Goal: Task Accomplishment & Management: Manage account settings

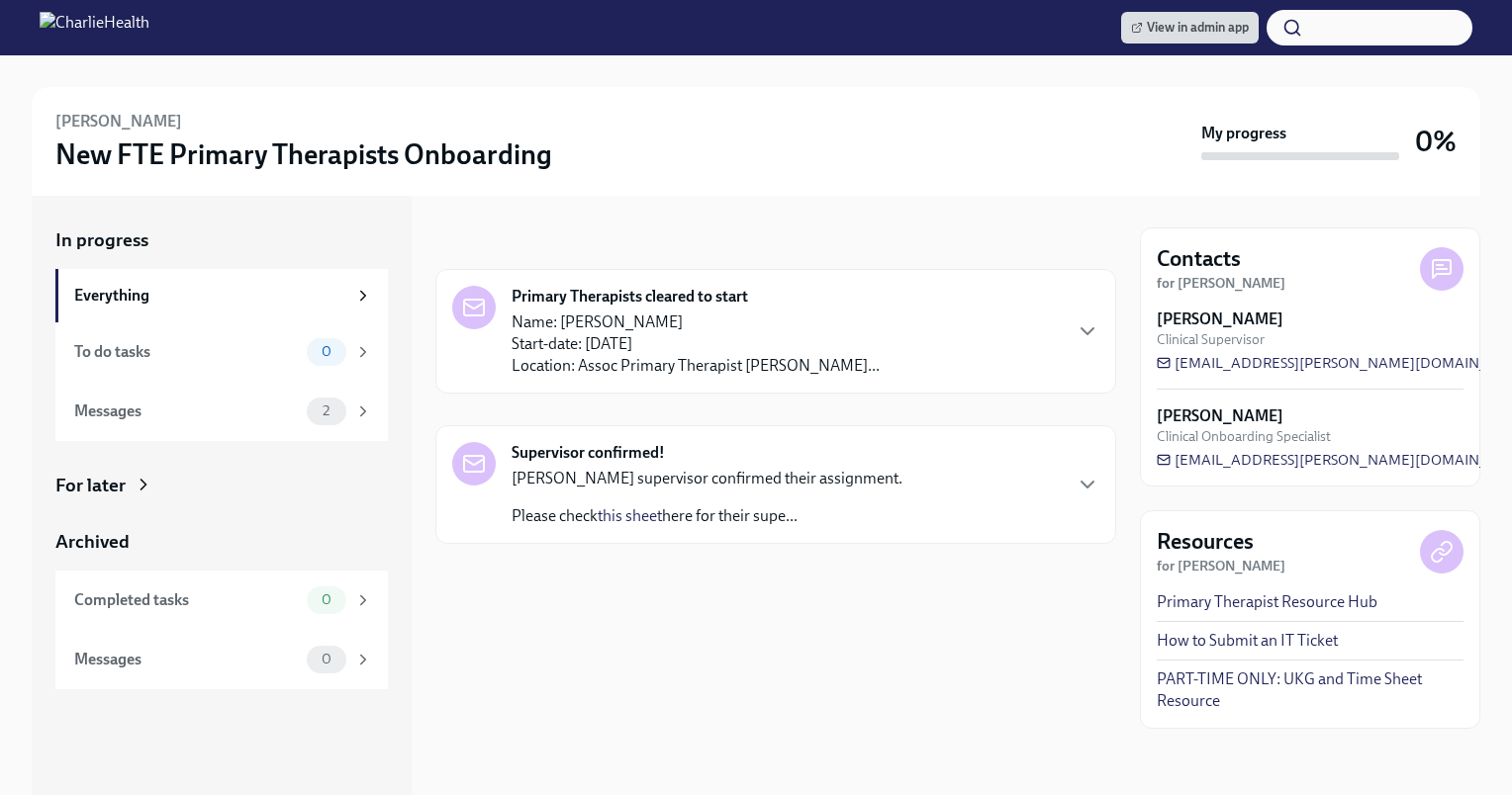
click at [673, 504] on div "[PERSON_NAME] supervisor confirmed their assignment. Please check this sheet he…" at bounding box center [708, 497] width 391 height 59
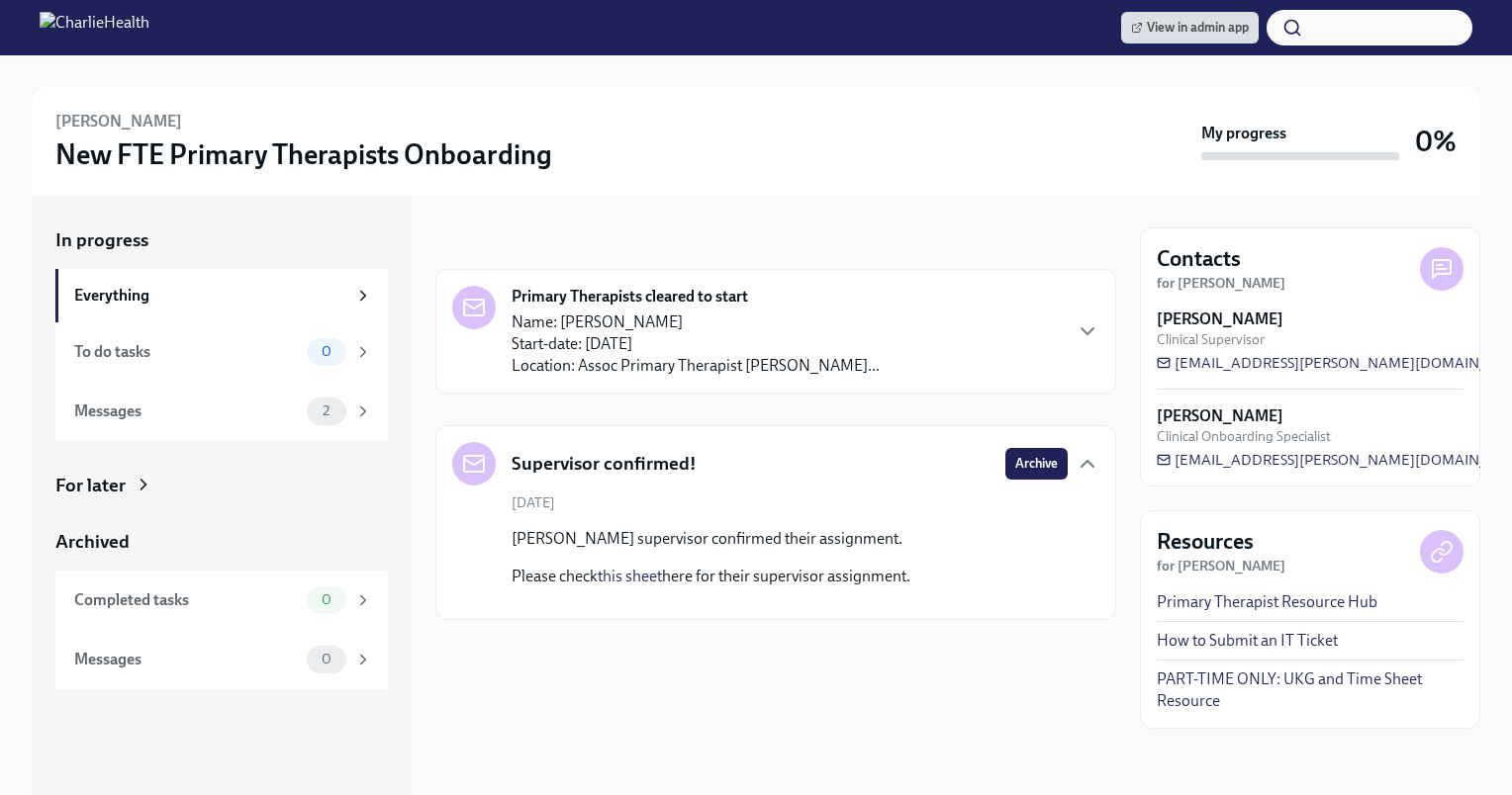
click at [643, 582] on link "this sheet" at bounding box center [630, 576] width 64 height 19
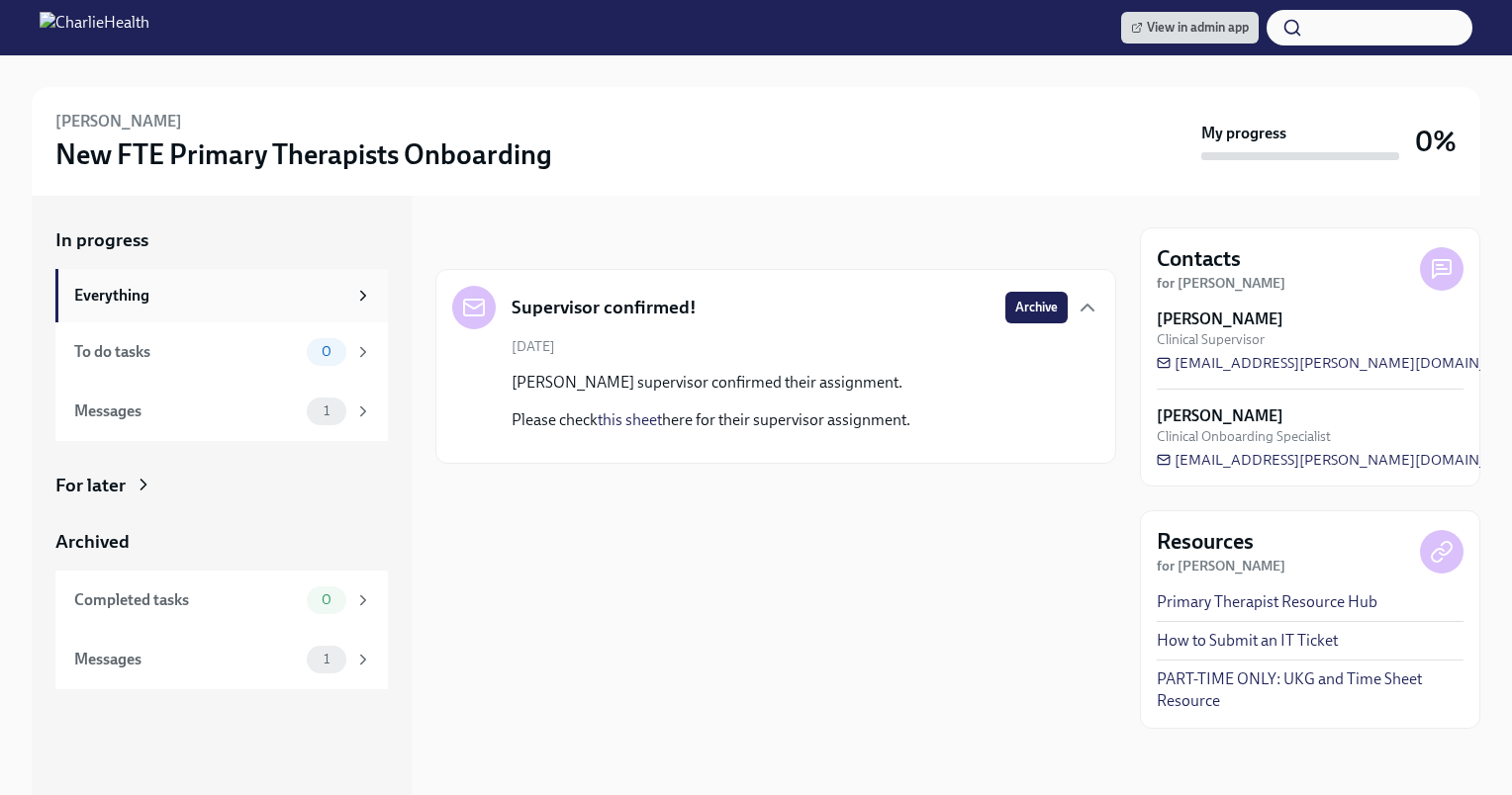
click at [364, 303] on icon at bounding box center [363, 295] width 18 height 18
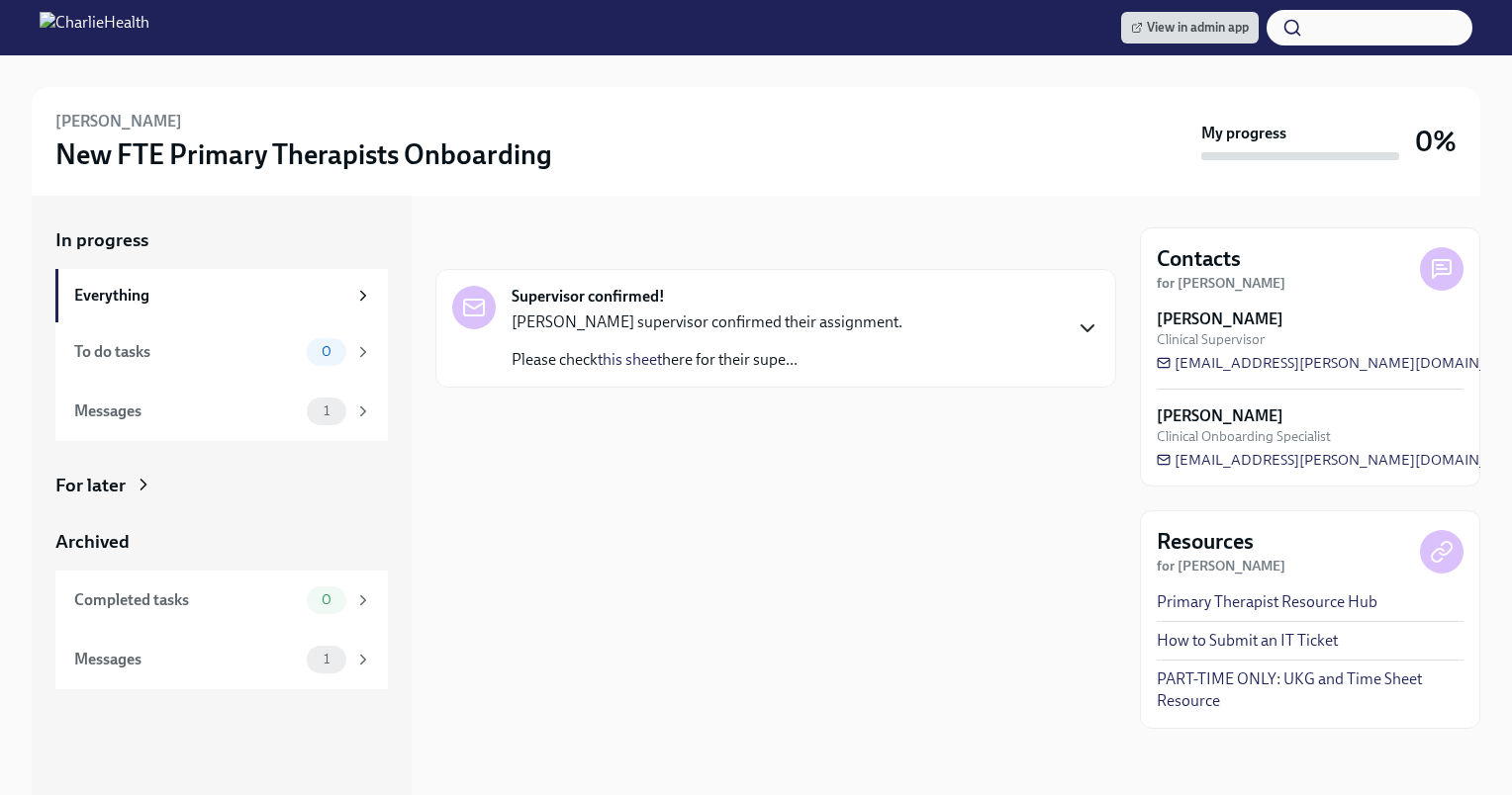
click at [1088, 330] on icon "button" at bounding box center [1088, 328] width 12 height 6
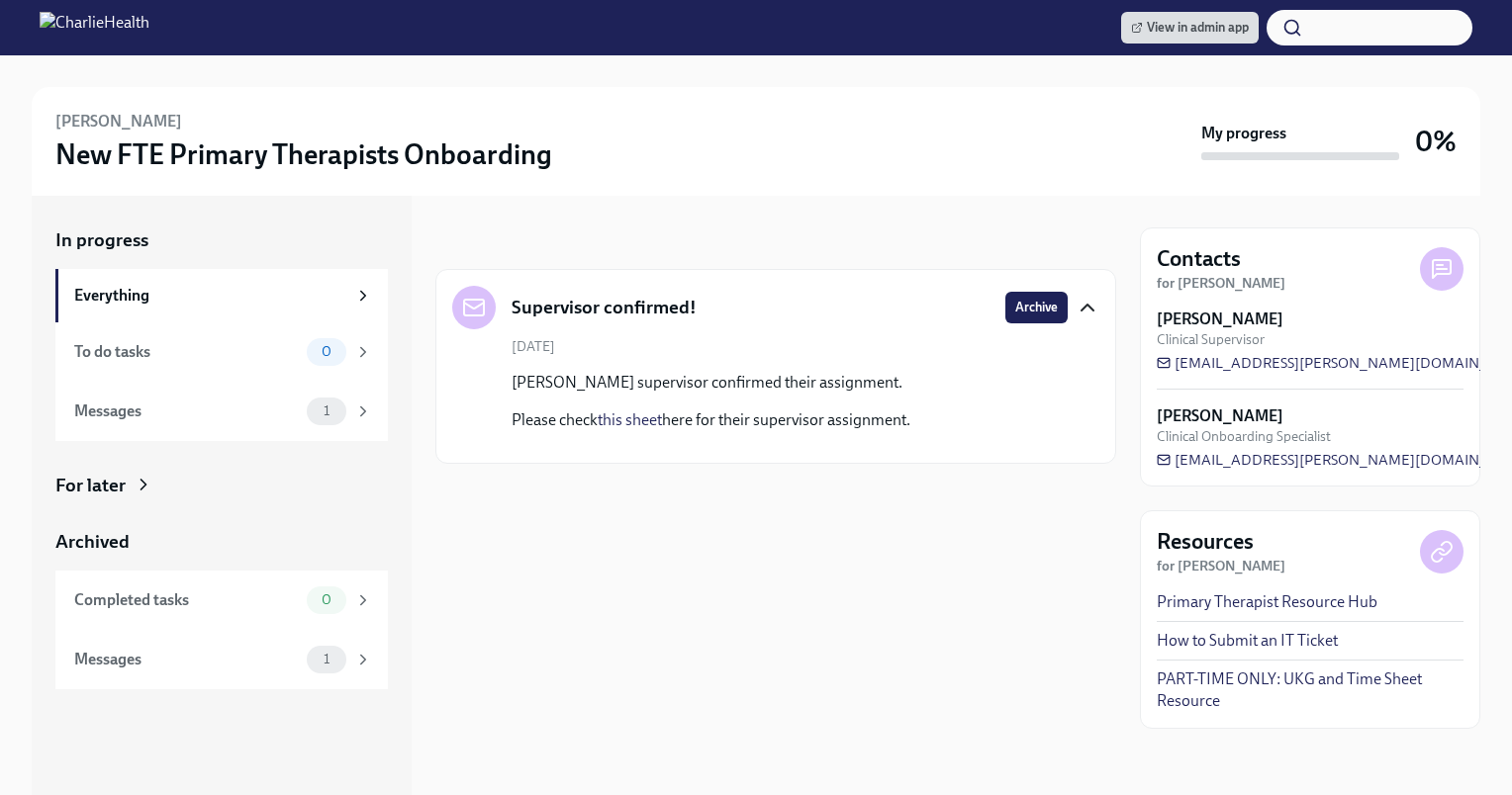
click at [827, 415] on p "Please check this sheet here for their supervisor assignment." at bounding box center [712, 420] width 399 height 22
click at [810, 390] on p "[PERSON_NAME] supervisor confirmed their assignment." at bounding box center [712, 383] width 399 height 22
click at [691, 312] on h5 "Supervisor confirmed!" at bounding box center [604, 307] width 185 height 26
click at [503, 300] on div "Supervisor confirmed!" at bounding box center [574, 307] width 245 height 44
click at [469, 307] on icon at bounding box center [474, 307] width 24 height 24
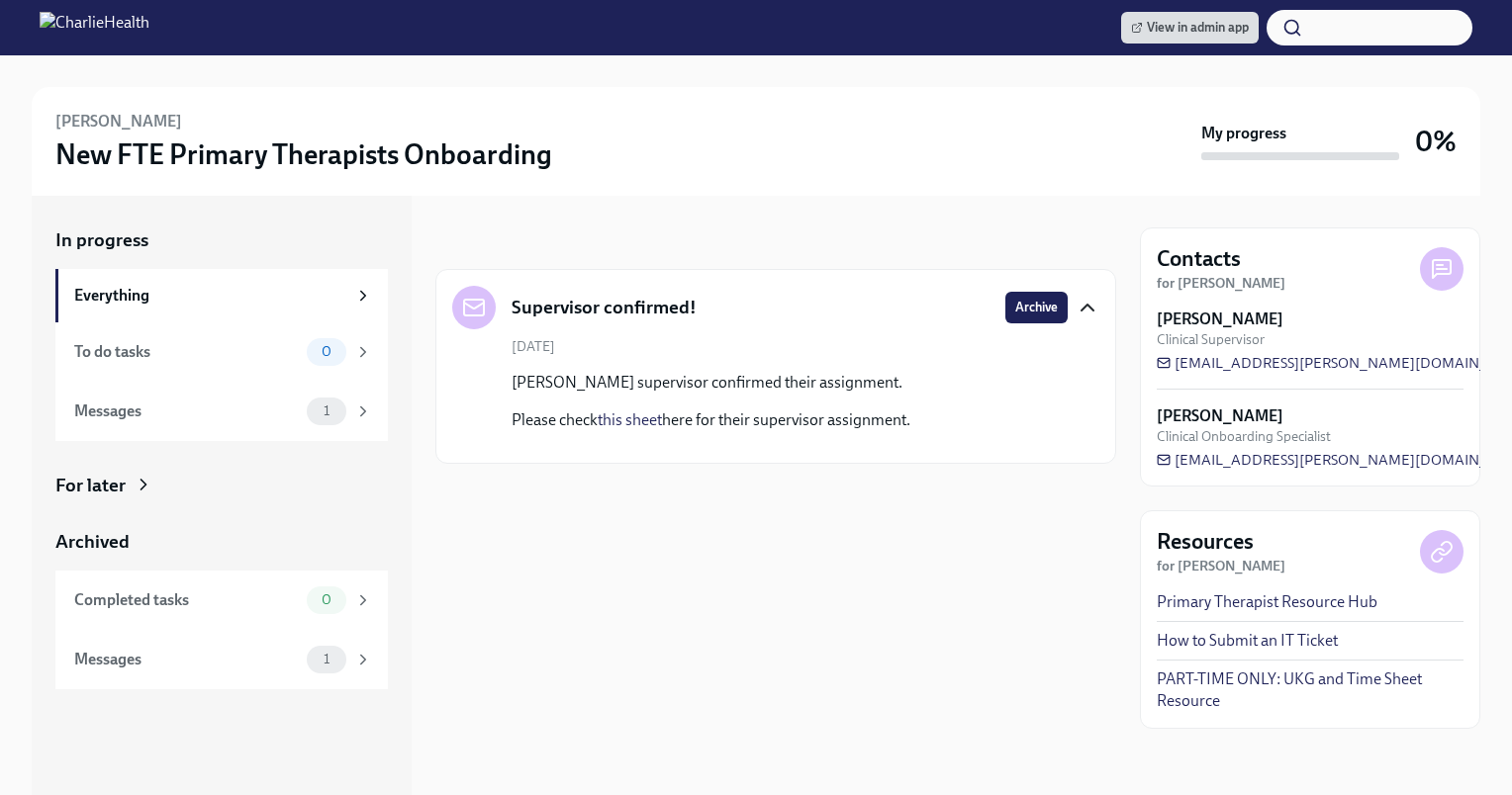
click at [1033, 400] on div "Shannon White's supervisor confirmed their assignment. Please check this sheet …" at bounding box center [789, 409] width 556 height 75
click at [307, 398] on div "1" at bounding box center [338, 412] width 65 height 28
click at [371, 404] on icon at bounding box center [363, 411] width 18 height 18
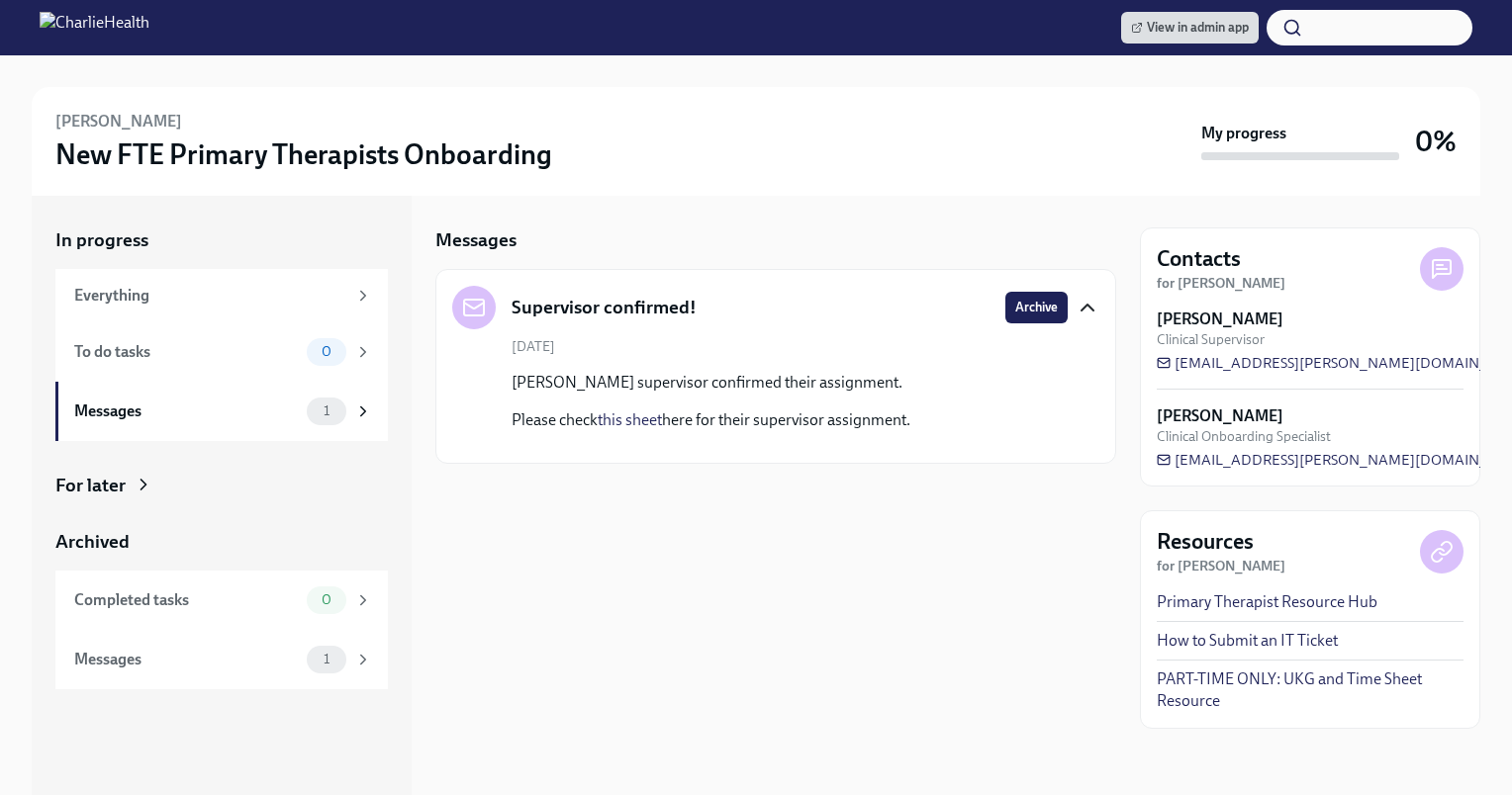
click at [472, 310] on icon at bounding box center [474, 307] width 24 height 24
click at [1092, 310] on icon "button" at bounding box center [1088, 307] width 12 height 6
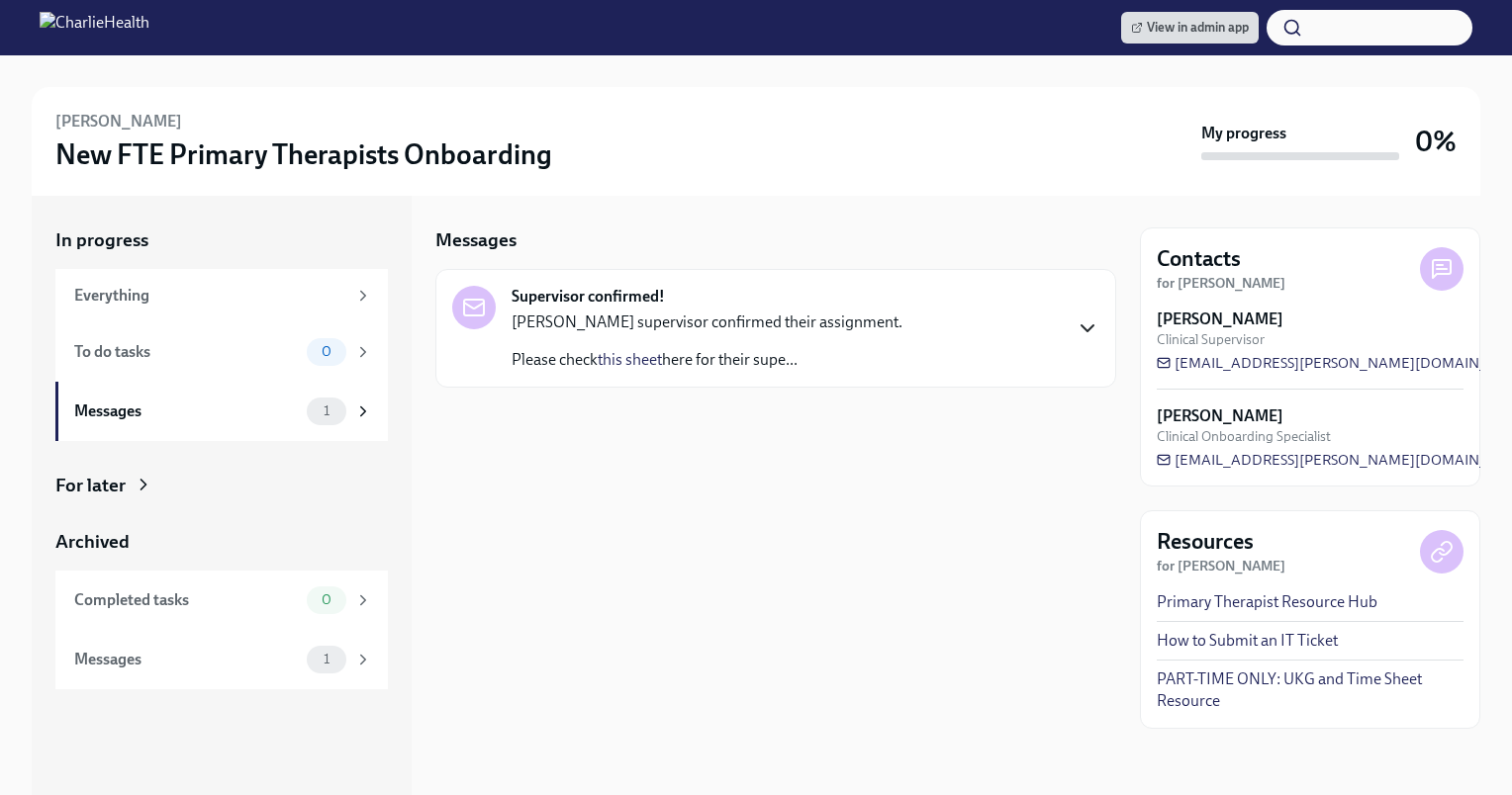
click at [223, 237] on div "In progress" at bounding box center [222, 240] width 332 height 26
click at [156, 303] on div "Everything" at bounding box center [210, 296] width 272 height 22
click at [132, 338] on div "To do tasks 0" at bounding box center [223, 352] width 297 height 28
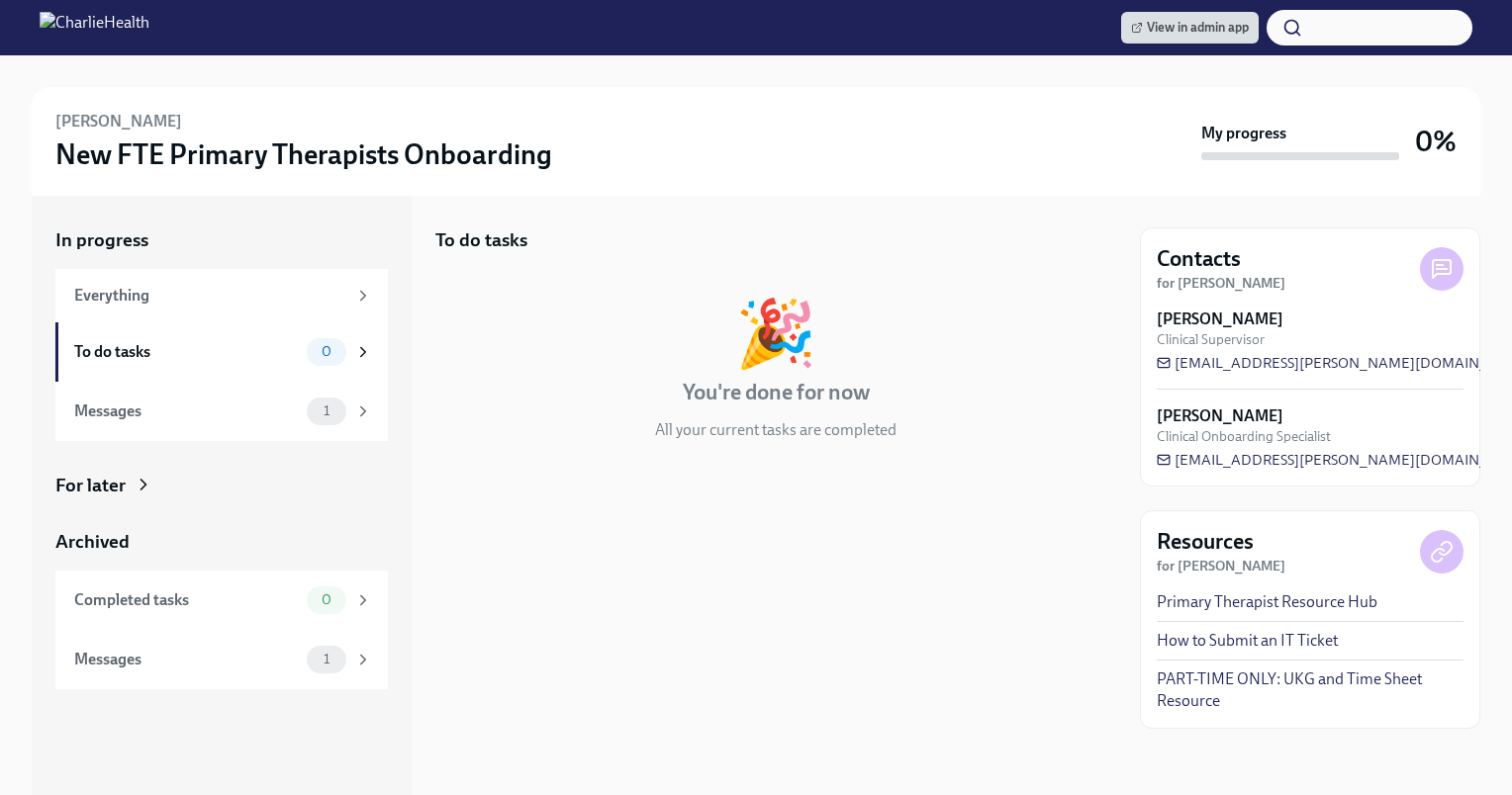
click at [812, 387] on h4 "You're done for now" at bounding box center [775, 393] width 187 height 30
click at [147, 245] on div "In progress" at bounding box center [222, 240] width 332 height 26
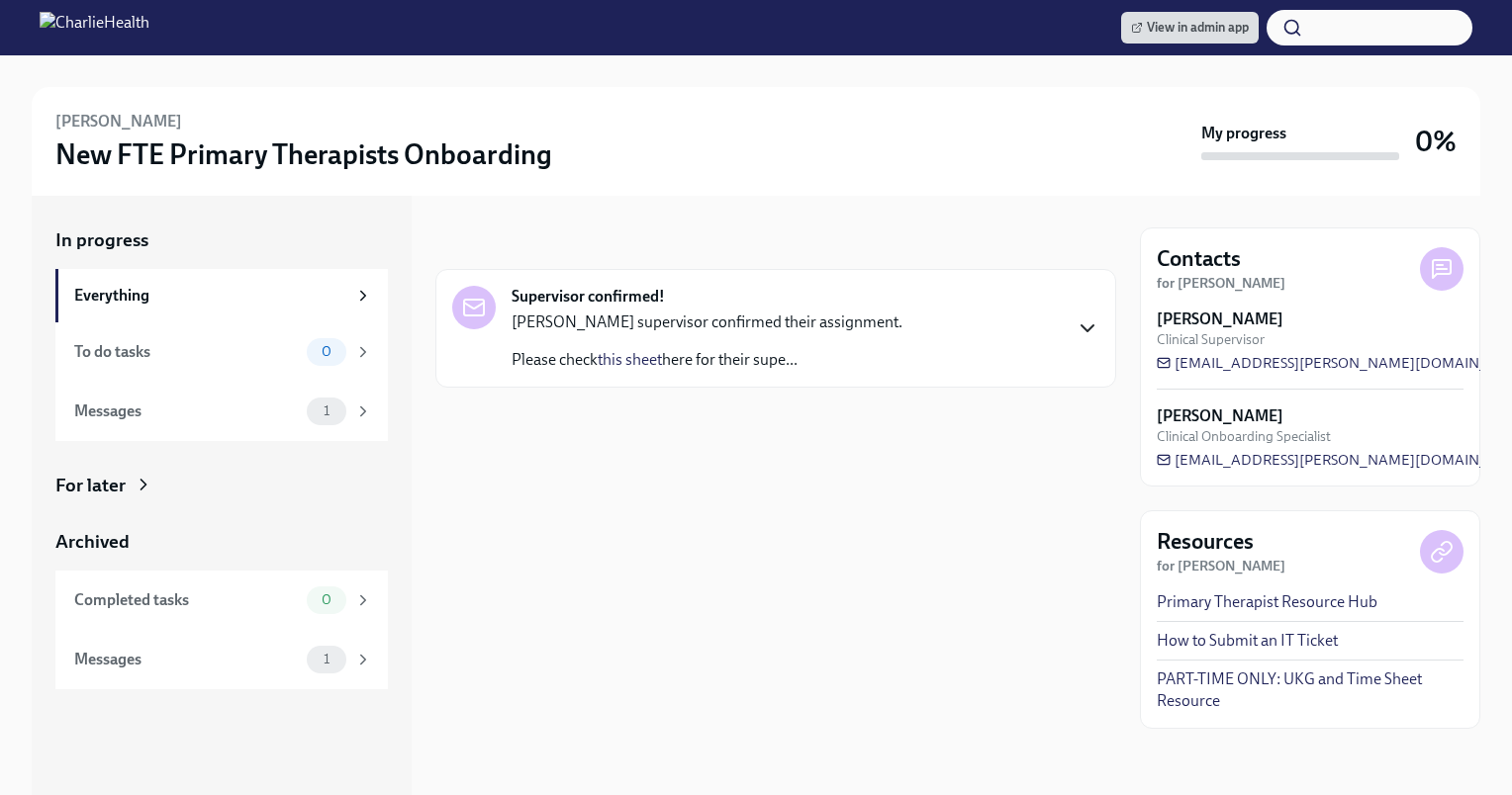
click at [1086, 321] on icon "button" at bounding box center [1088, 328] width 24 height 24
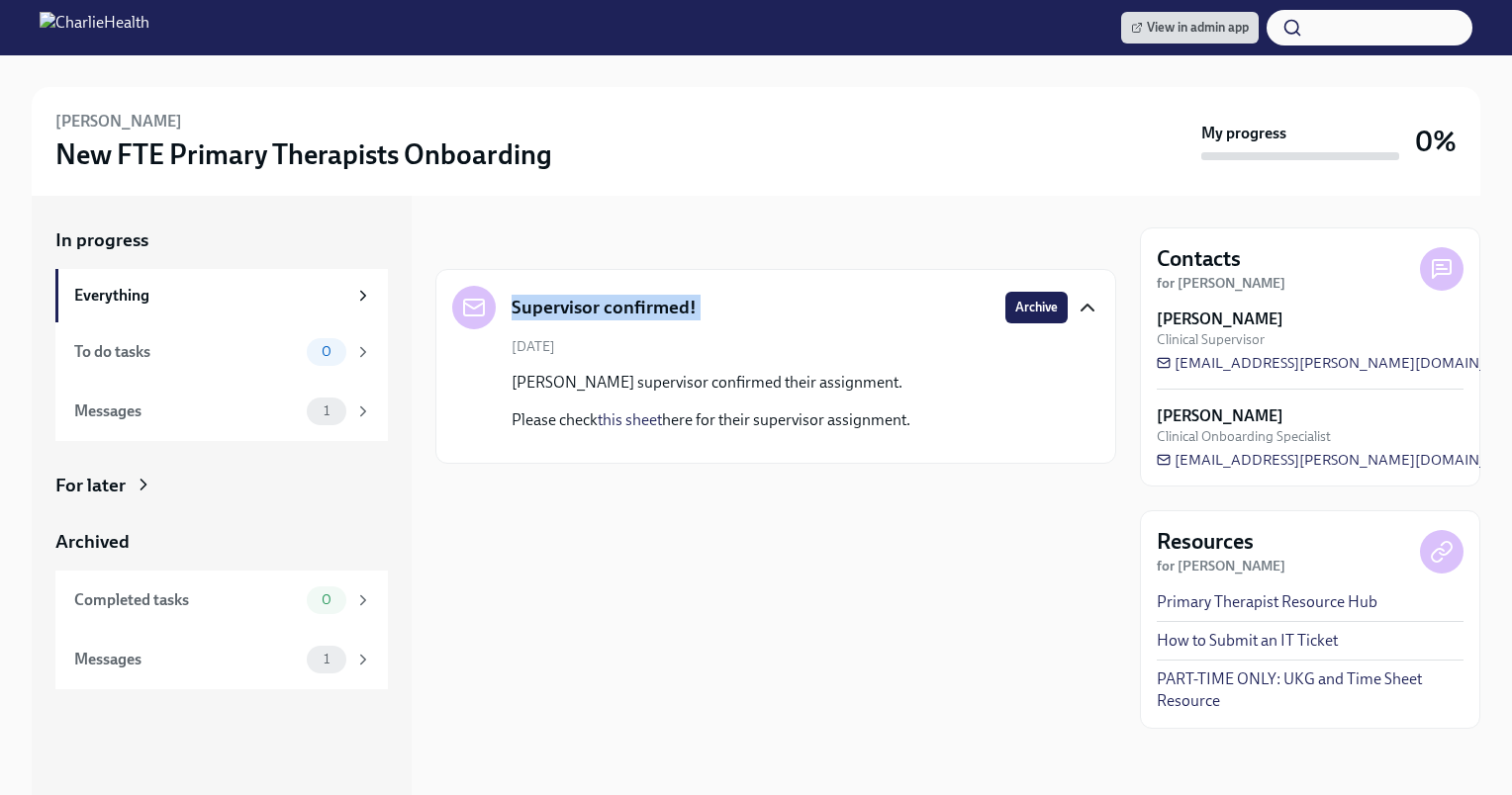
drag, startPoint x: 1086, startPoint y: 319, endPoint x: 1058, endPoint y: 248, distance: 76.3
click at [1058, 248] on div "In progress Supervisor confirmed! Archive September 15th Shannon White's superv…" at bounding box center [775, 345] width 681 height 236
drag, startPoint x: 1058, startPoint y: 248, endPoint x: 915, endPoint y: 184, distance: 156.7
click at [915, 184] on div "Shannon White New FTE Primary Therapists Onboarding My progress 0%" at bounding box center [756, 141] width 1448 height 109
click at [316, 347] on span "0" at bounding box center [326, 351] width 34 height 15
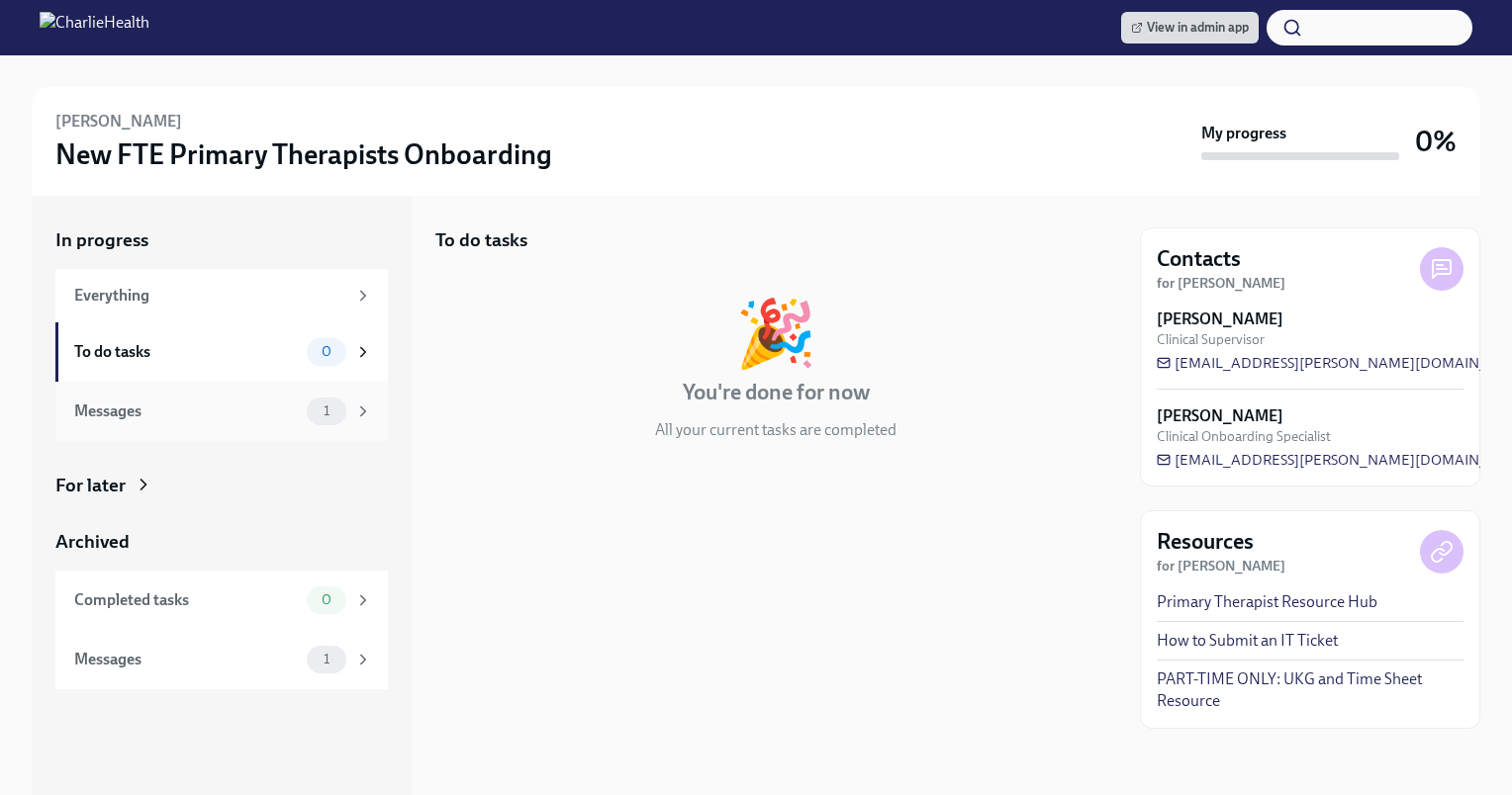
click at [263, 413] on div "Messages" at bounding box center [186, 411] width 225 height 22
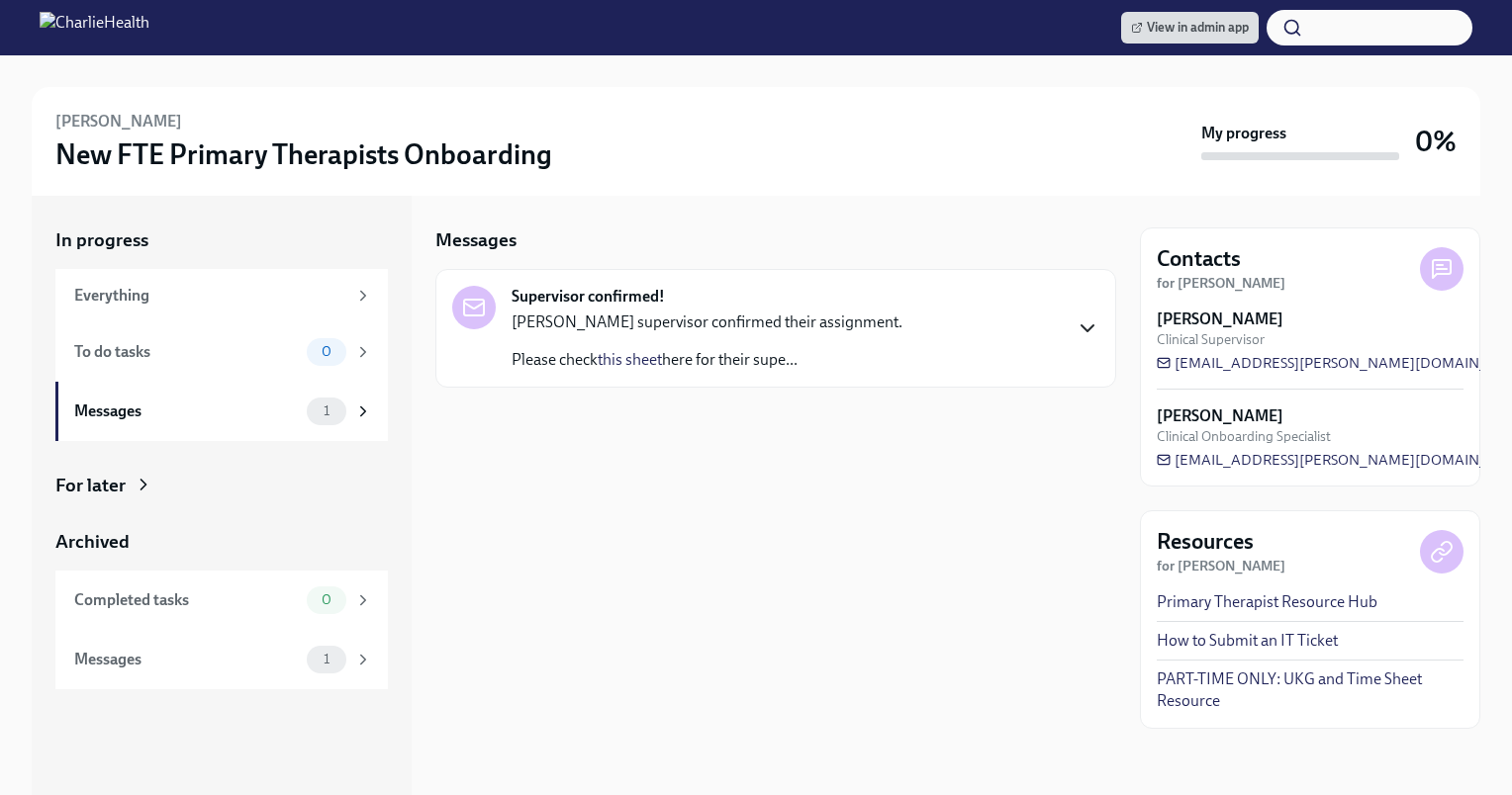
click at [1086, 319] on icon "button" at bounding box center [1088, 328] width 24 height 24
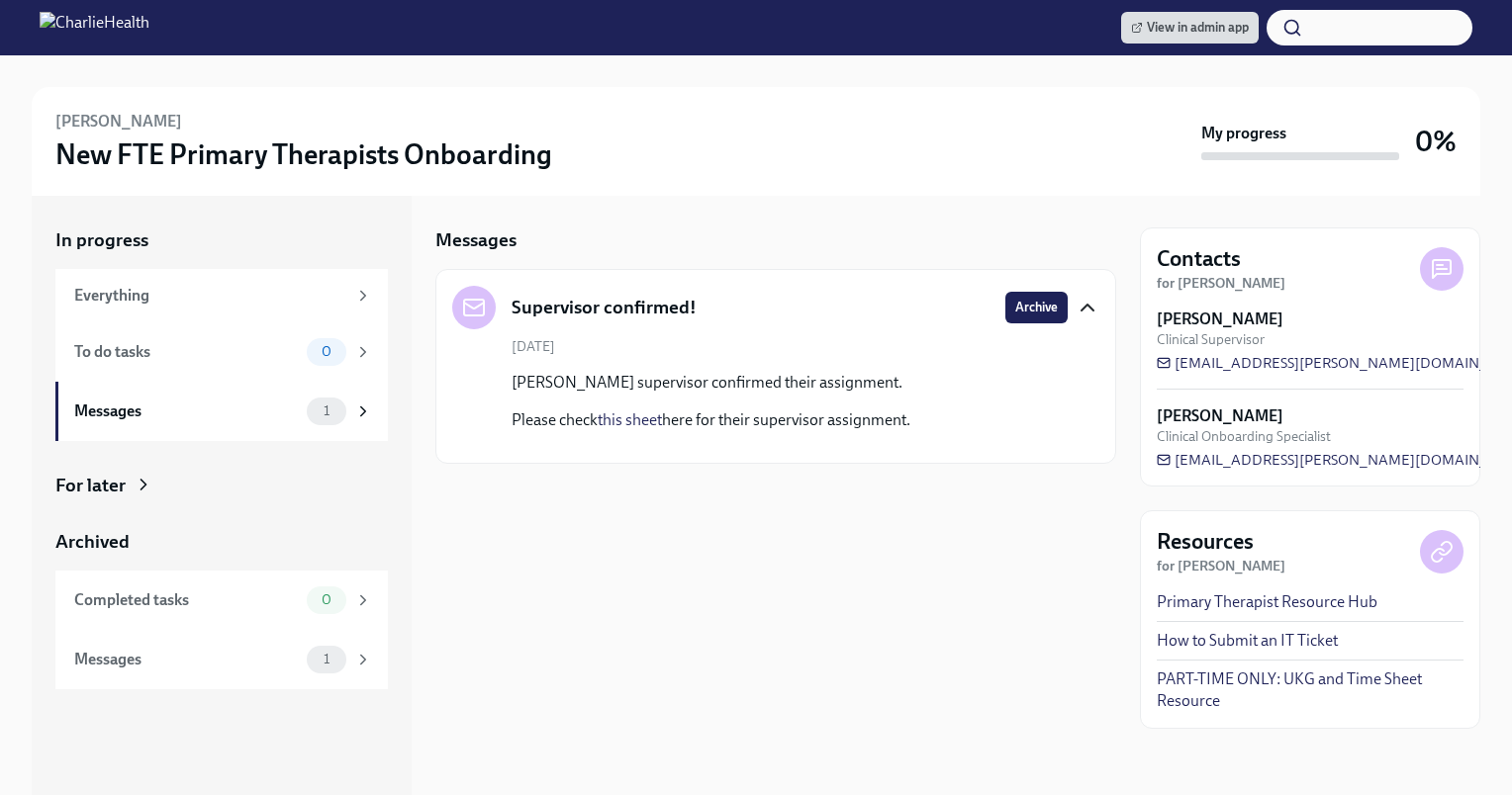
click at [854, 430] on p "Please check this sheet here for their supervisor assignment." at bounding box center [712, 420] width 399 height 22
click at [752, 386] on p "[PERSON_NAME] supervisor confirmed their assignment." at bounding box center [712, 383] width 399 height 22
click at [547, 364] on div "September 15th Shannon White's supervisor confirmed their assignment. Please ch…" at bounding box center [775, 392] width 647 height 110
click at [483, 323] on div at bounding box center [474, 307] width 44 height 44
click at [476, 311] on icon at bounding box center [474, 307] width 24 height 24
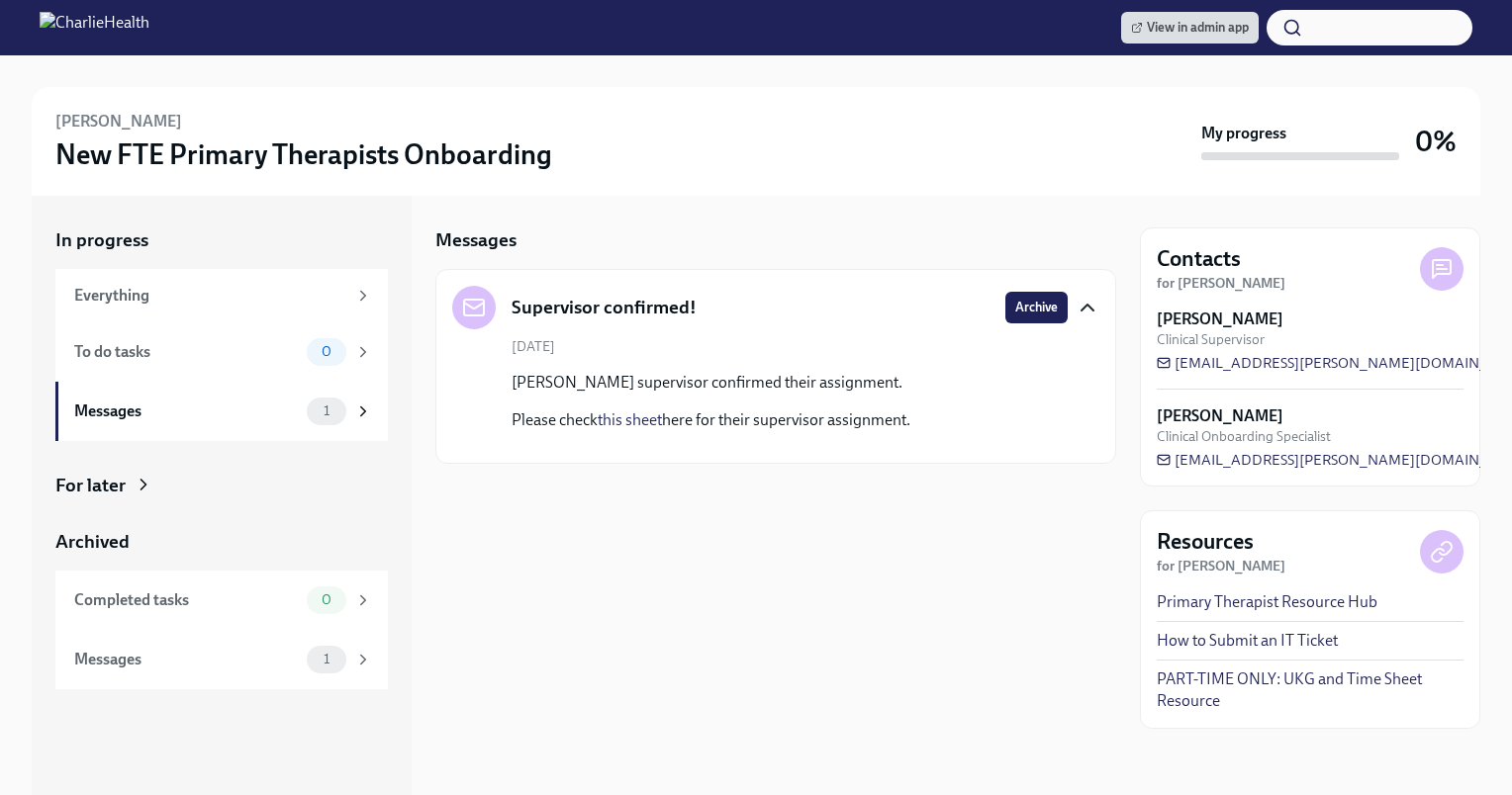
click at [506, 411] on div "September 15th Shannon White's supervisor confirmed their assignment. Please ch…" at bounding box center [775, 392] width 647 height 110
click at [480, 431] on div "September 15th Shannon White's supervisor confirmed their assignment. Please ch…" at bounding box center [775, 392] width 647 height 110
click at [778, 462] on div "Supervisor confirmed! Archive September 15th Shannon White's supervisor confirm…" at bounding box center [775, 366] width 681 height 195
drag, startPoint x: 773, startPoint y: 446, endPoint x: 855, endPoint y: 543, distance: 127.0
click at [855, 543] on div "Messages Supervisor confirmed! Archive September 15th Shannon White's superviso…" at bounding box center [775, 495] width 681 height 599
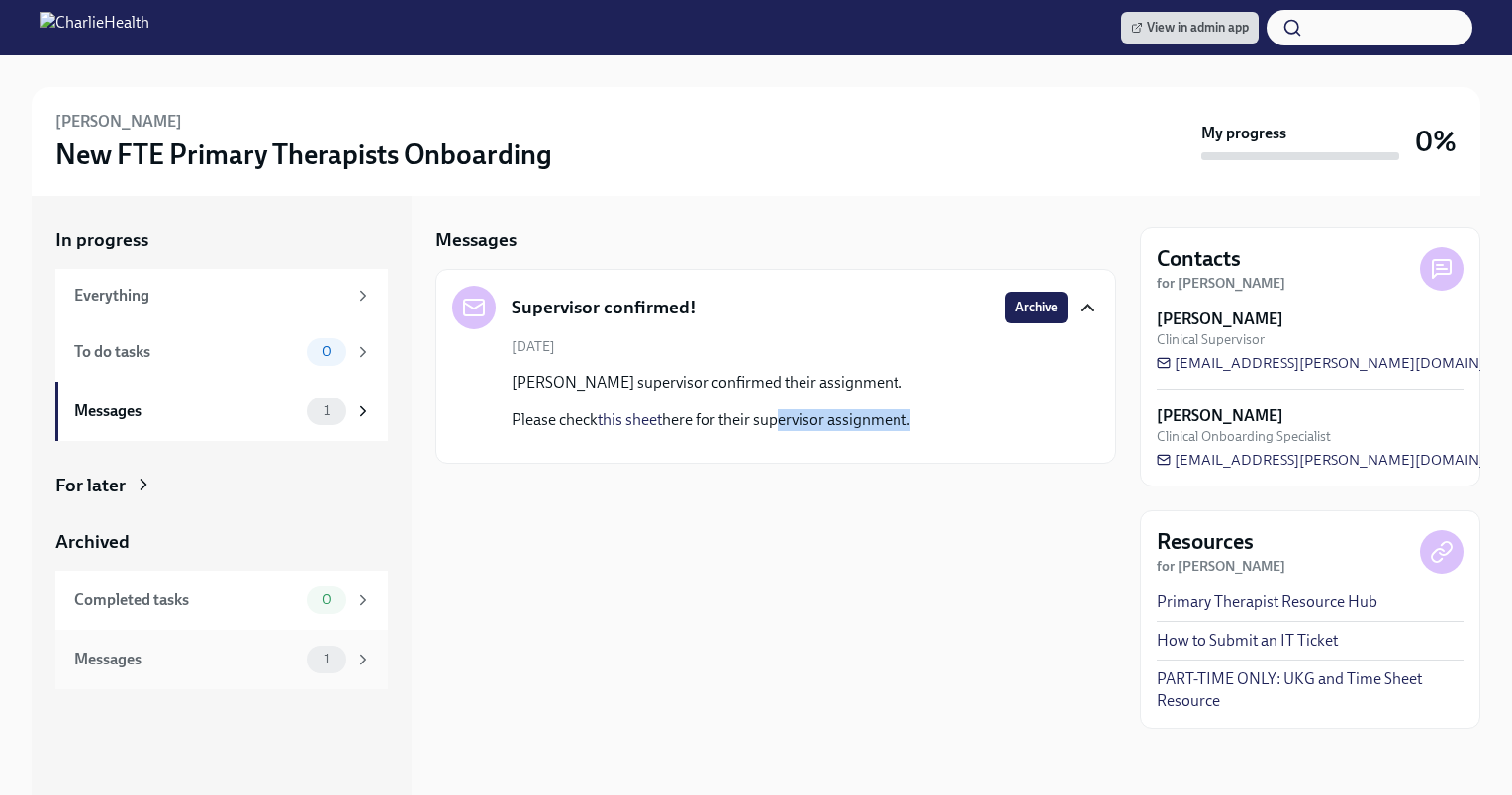
click at [334, 663] on span "1" at bounding box center [326, 658] width 30 height 15
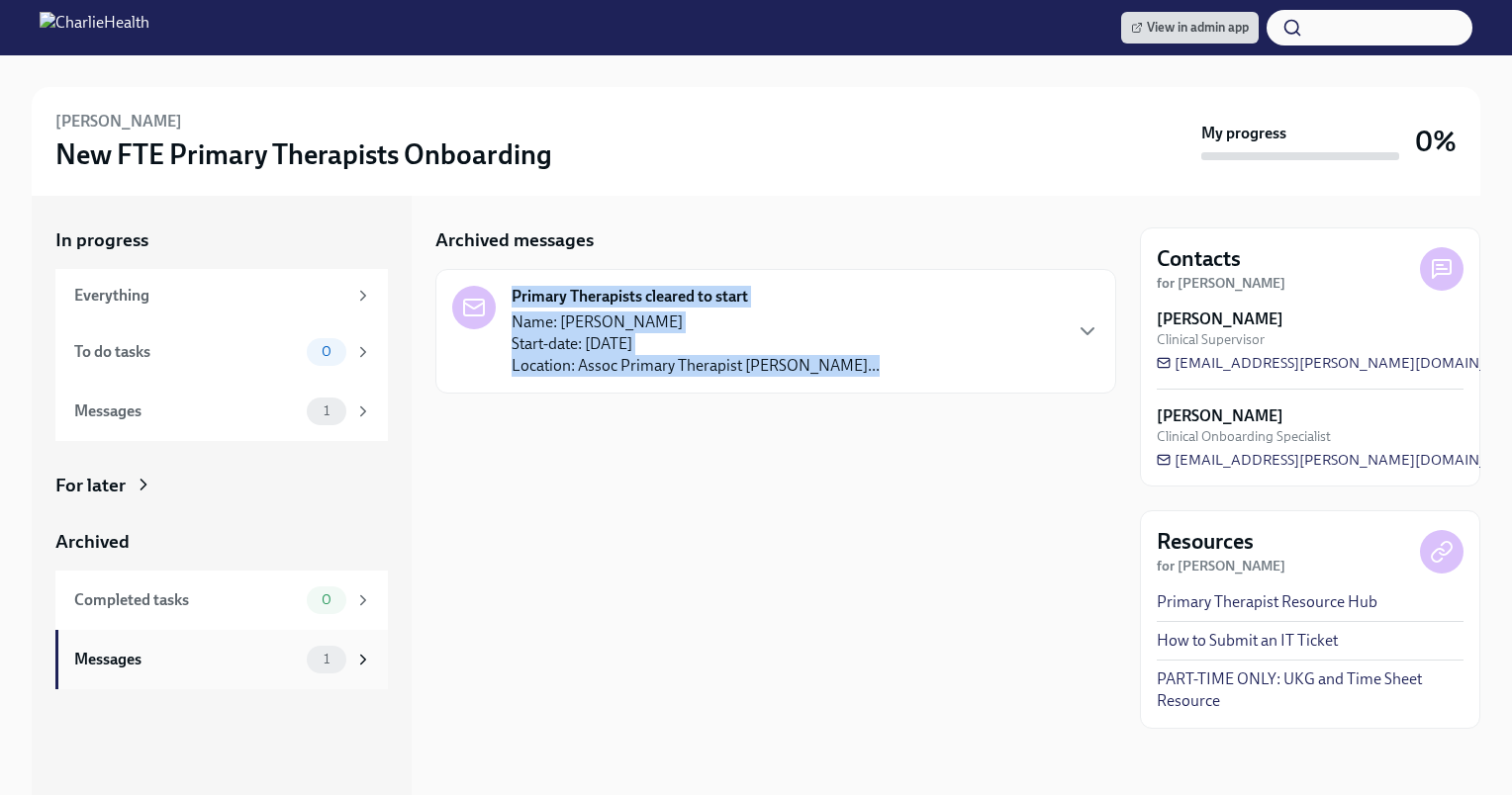
click at [364, 658] on icon at bounding box center [363, 658] width 5 height 9
click at [1086, 330] on icon "button" at bounding box center [1088, 331] width 24 height 24
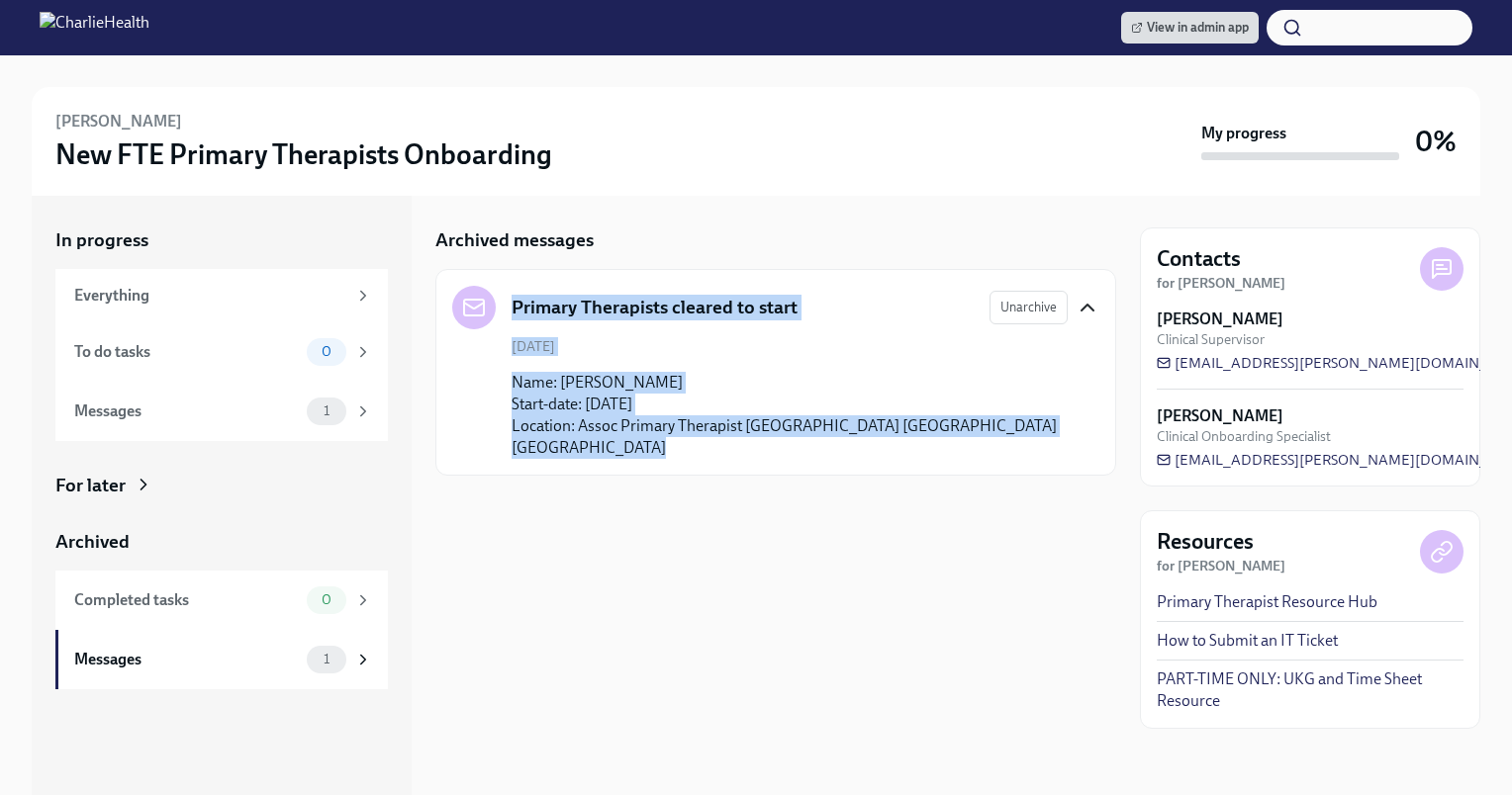
click at [1086, 305] on icon "button" at bounding box center [1088, 307] width 12 height 6
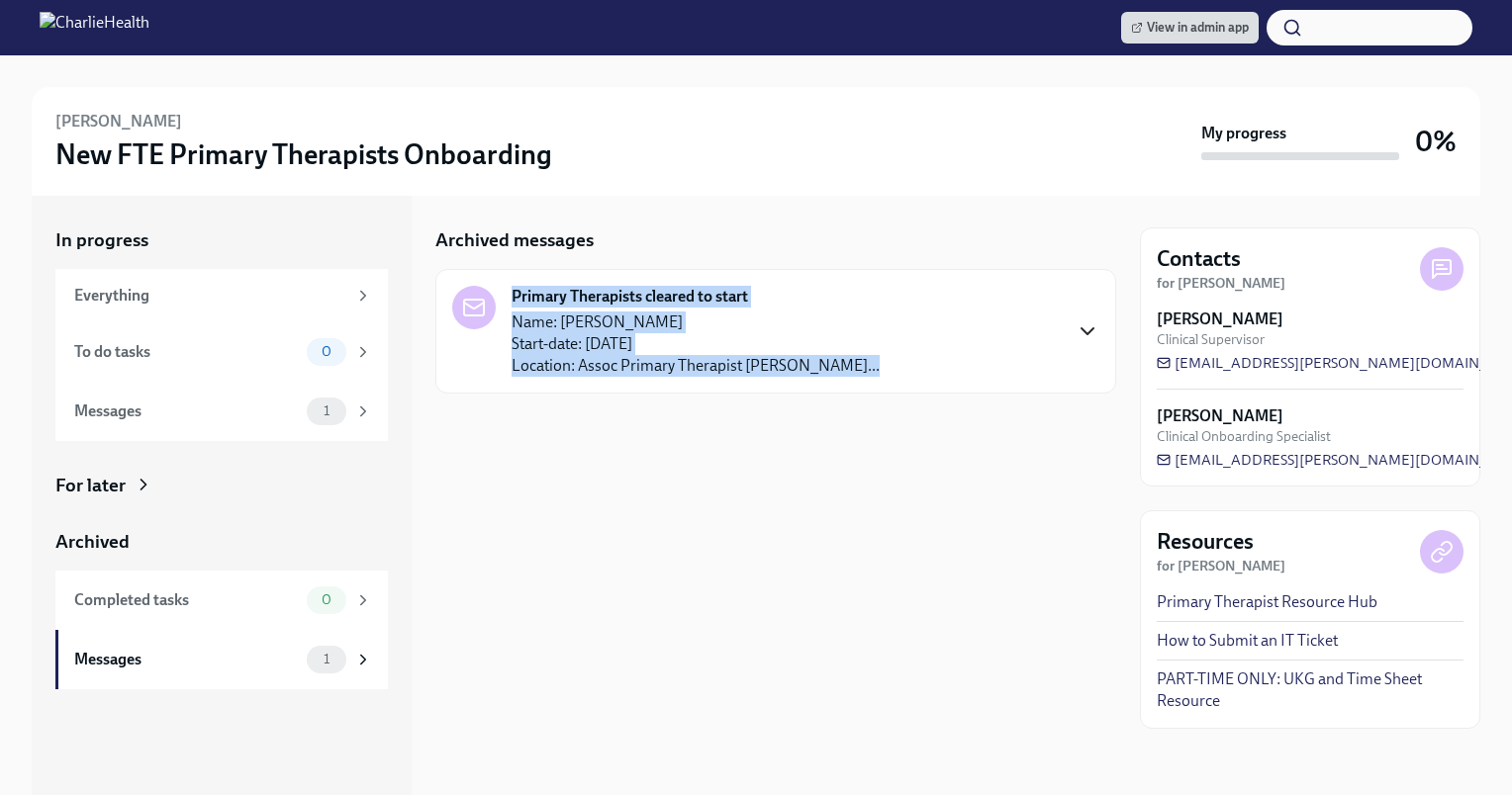
click at [601, 353] on p "Name: Shannon White Start-date: September 16th, 2025 Location: Assoc Primary Th…" at bounding box center [696, 343] width 368 height 65
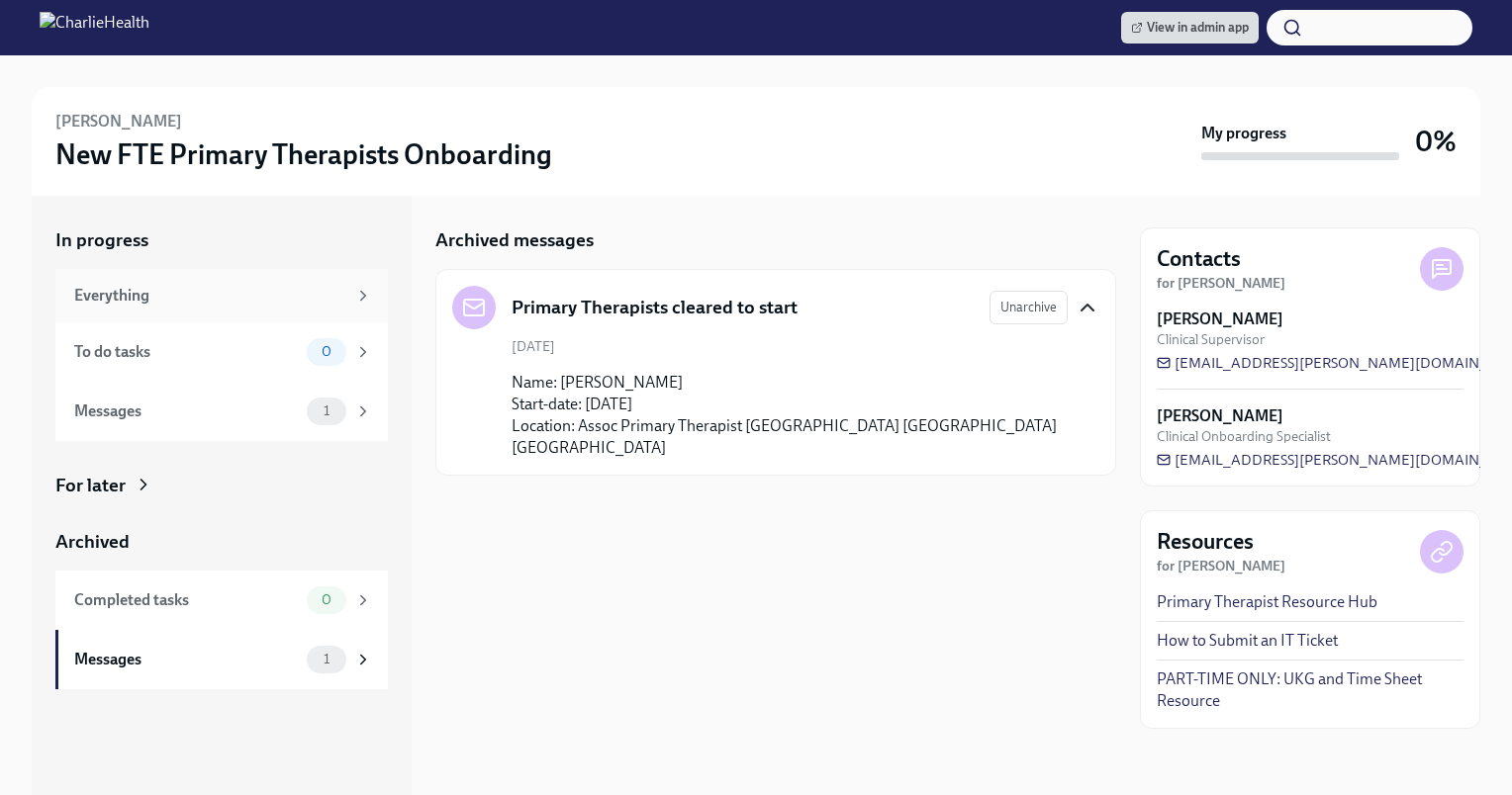
click at [336, 291] on div "Everything" at bounding box center [210, 296] width 272 height 22
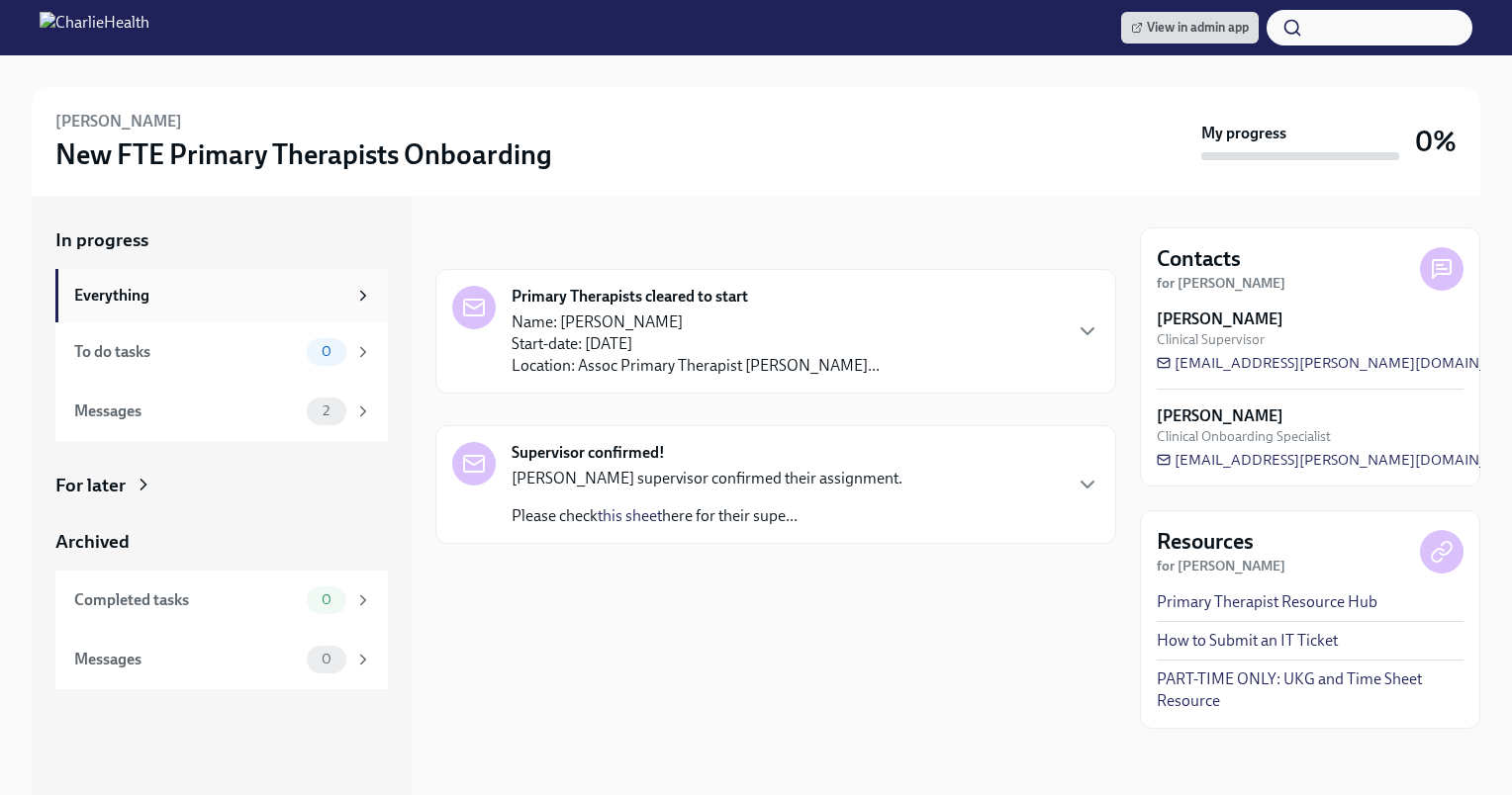
click at [209, 286] on div "Everything" at bounding box center [210, 296] width 272 height 22
click at [358, 297] on icon at bounding box center [363, 295] width 18 height 18
click at [349, 287] on div "Everything" at bounding box center [223, 296] width 297 height 22
click at [1091, 478] on icon "button" at bounding box center [1088, 485] width 24 height 24
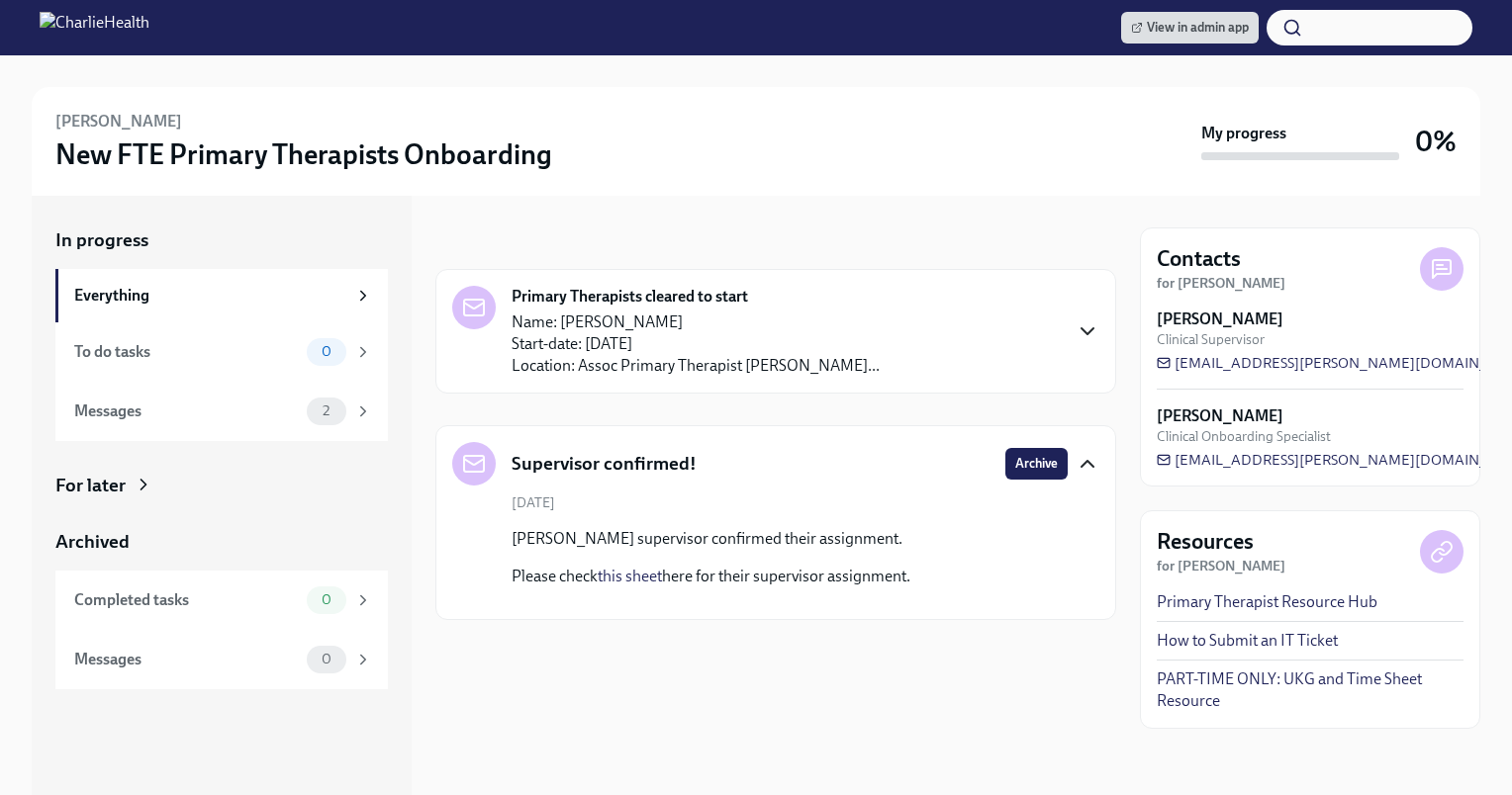
click at [1092, 335] on icon "button" at bounding box center [1088, 331] width 24 height 24
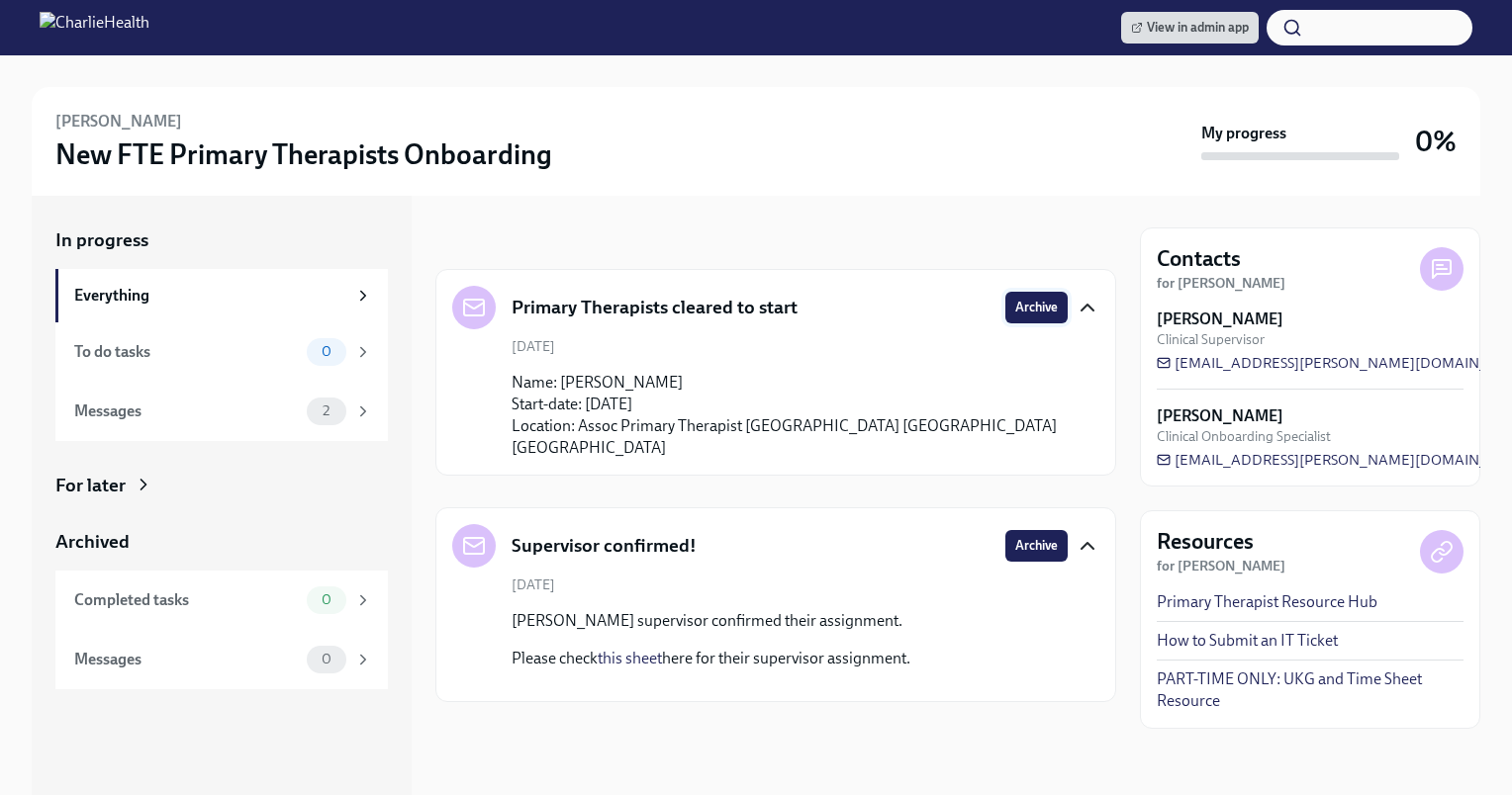
click at [1037, 307] on span "Archive" at bounding box center [1036, 307] width 43 height 20
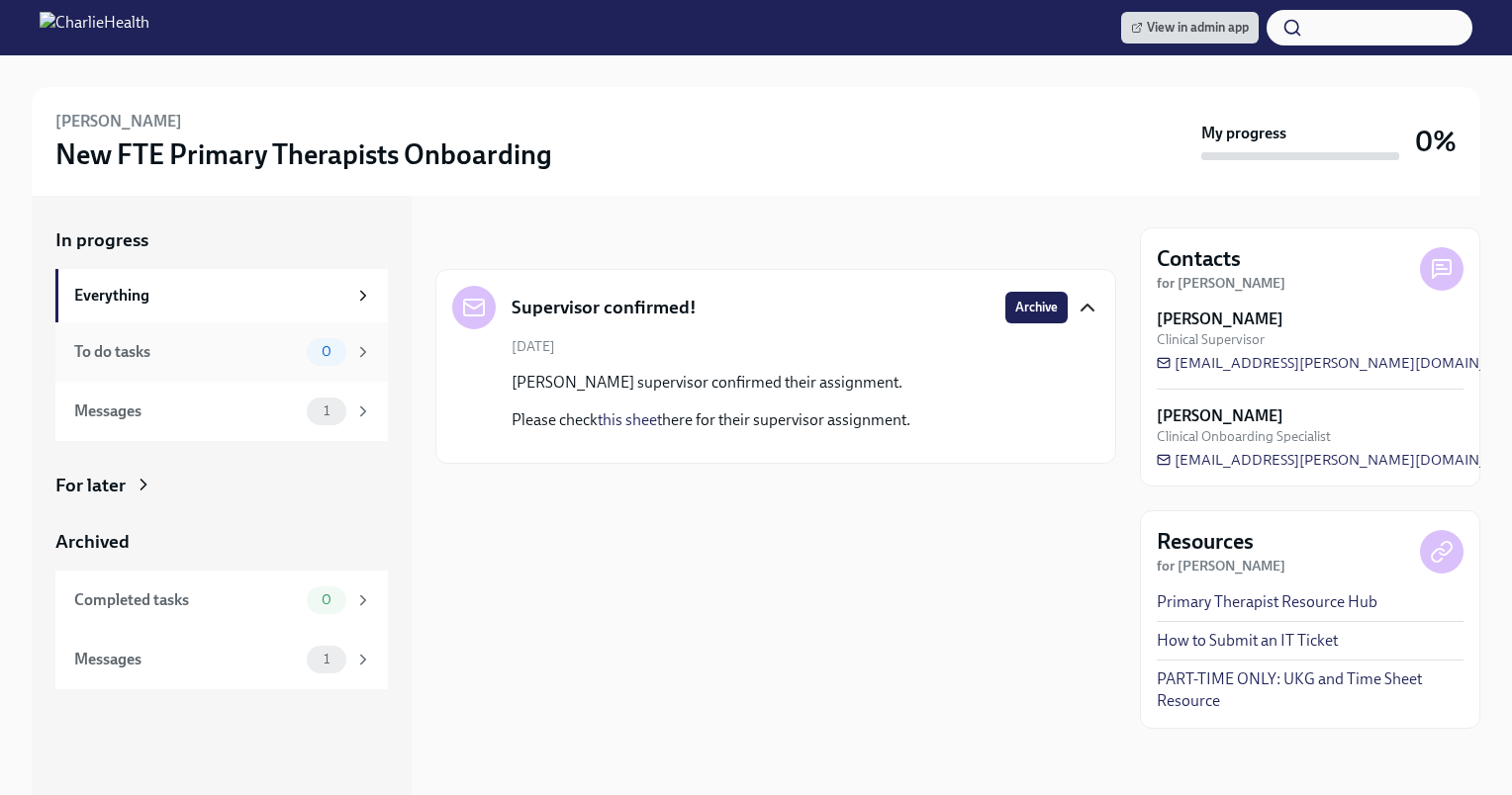
click at [340, 351] on span "0" at bounding box center [326, 351] width 34 height 15
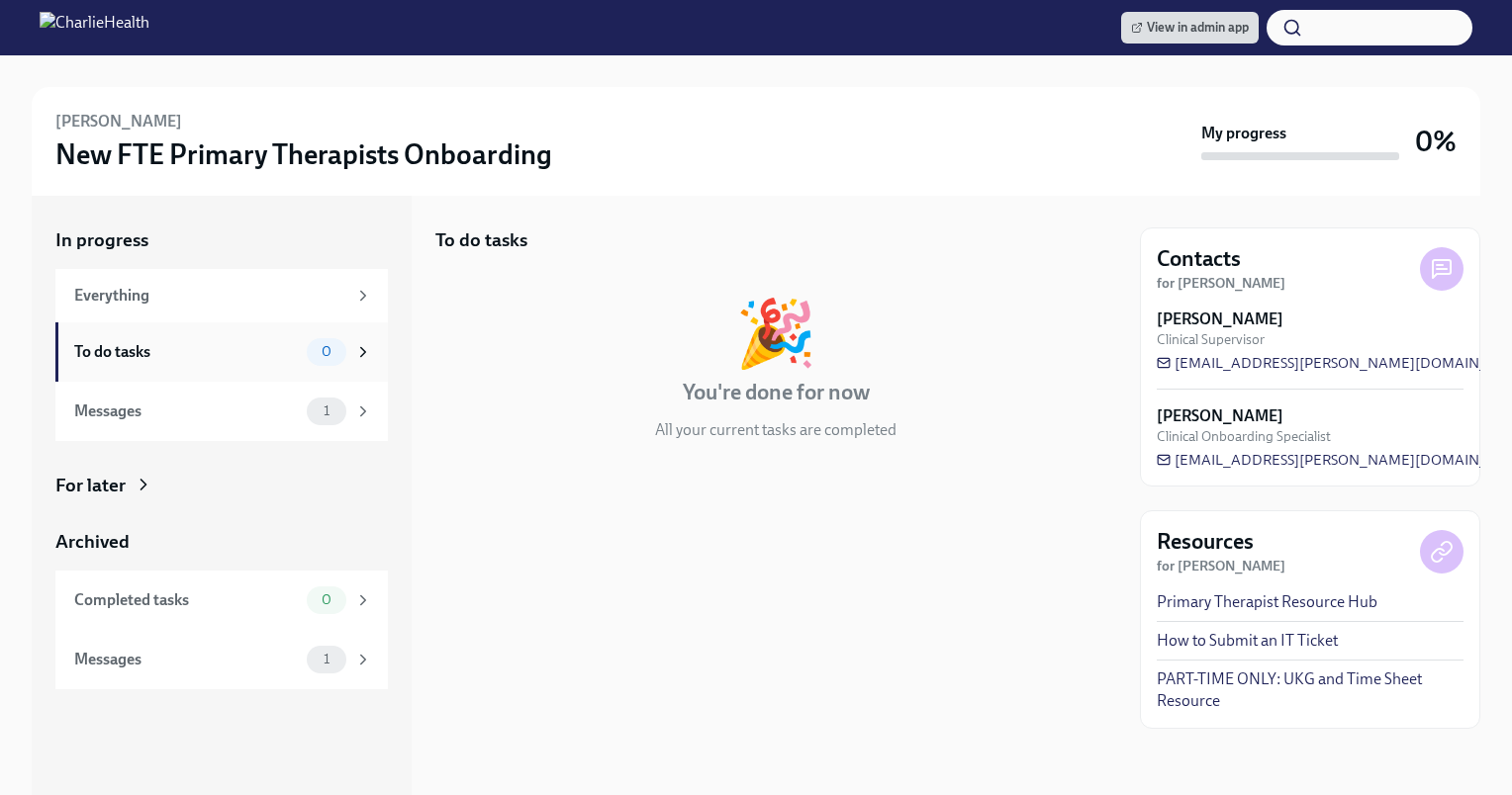
click at [340, 351] on span "0" at bounding box center [326, 351] width 34 height 15
click at [691, 426] on p "All your current tasks are completed" at bounding box center [775, 430] width 242 height 22
click at [357, 346] on icon at bounding box center [363, 352] width 18 height 18
click at [367, 287] on icon at bounding box center [363, 295] width 18 height 18
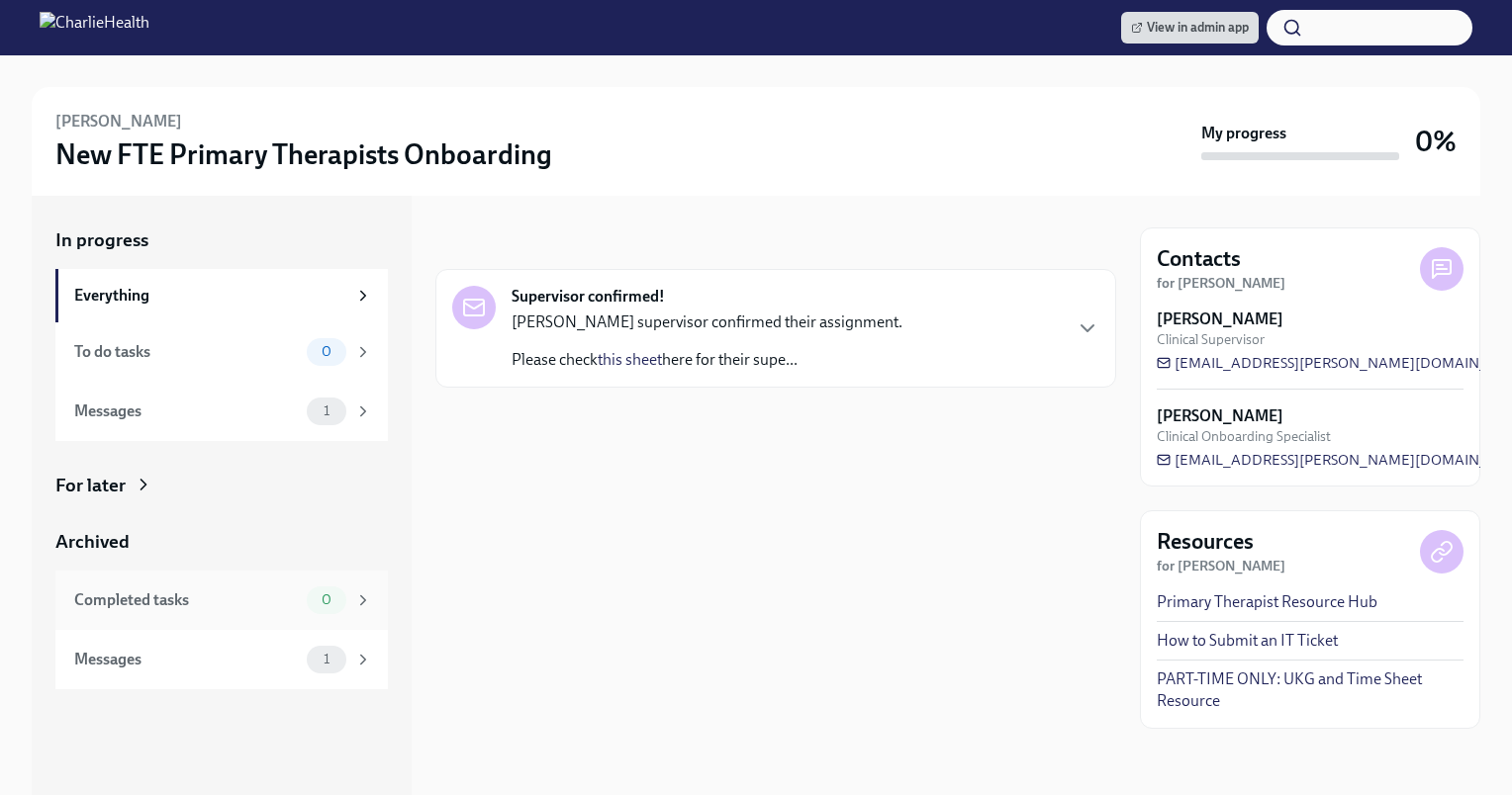
click at [376, 604] on div "Completed tasks 0" at bounding box center [222, 599] width 332 height 59
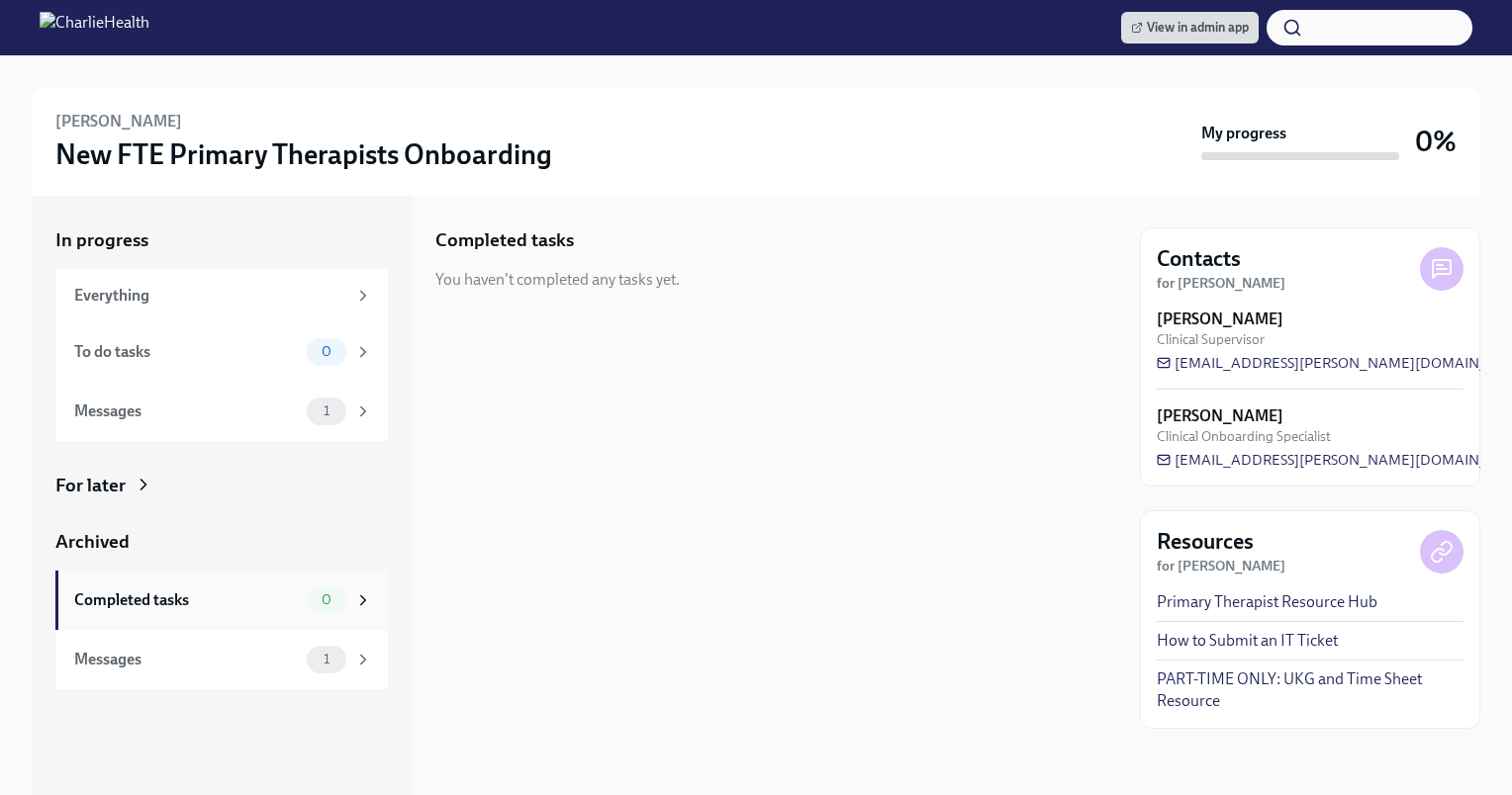
click at [376, 604] on div "Completed tasks 0" at bounding box center [222, 599] width 332 height 59
click at [356, 605] on icon at bounding box center [363, 600] width 18 height 18
click at [345, 410] on div "1" at bounding box center [326, 412] width 40 height 28
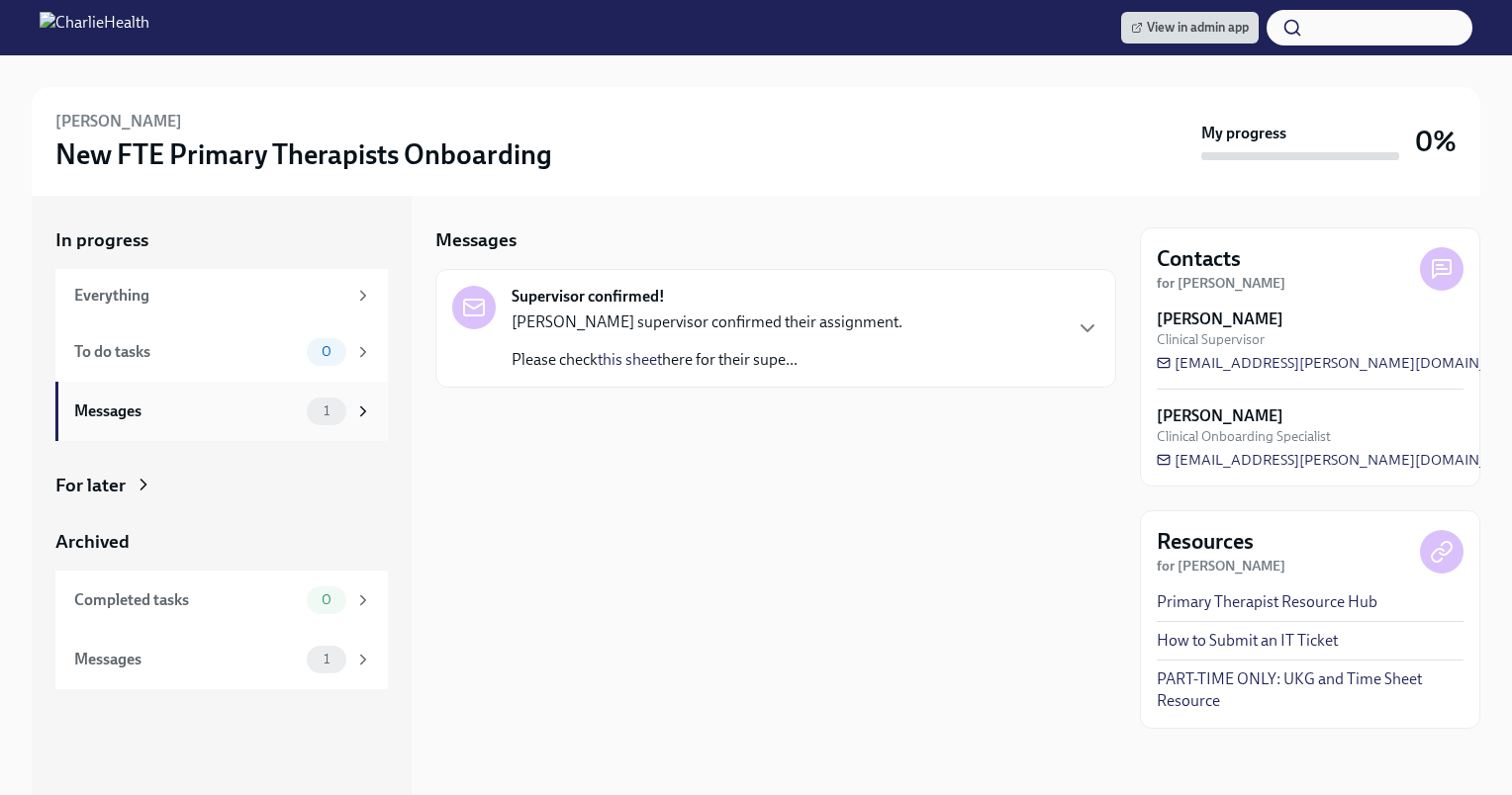
click at [344, 407] on div "1" at bounding box center [326, 412] width 40 height 28
